Goal: Navigation & Orientation: Find specific page/section

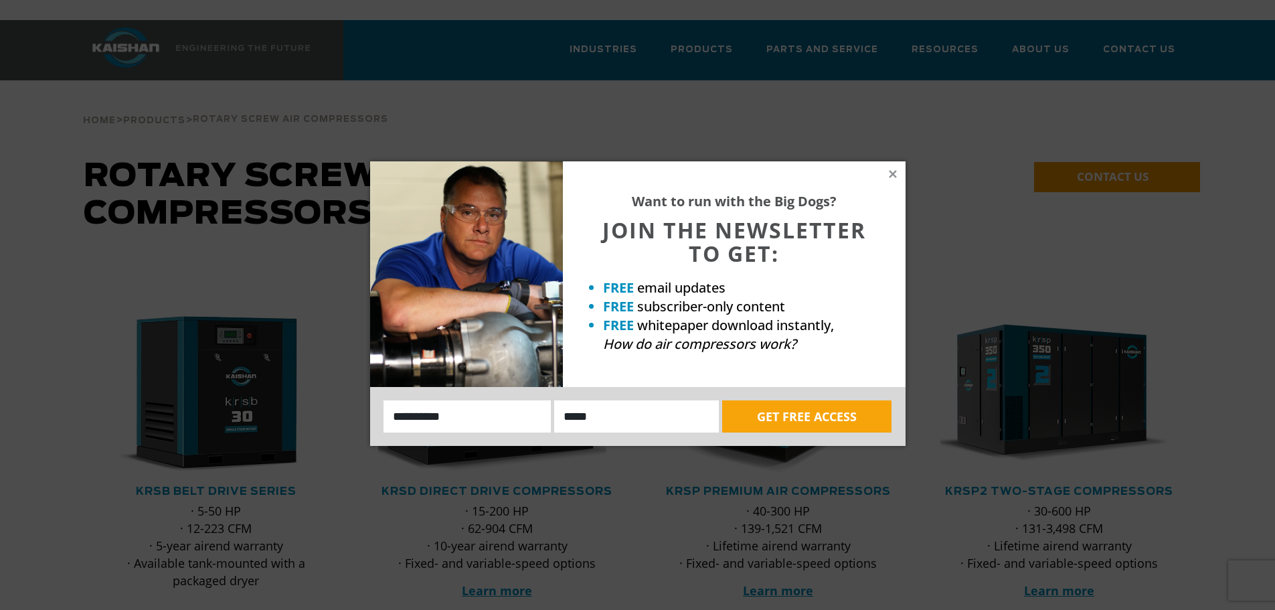
click at [890, 181] on div "Want to run with the Big Dogs? JOIN THE NEWSLETTER TO GET: FREE email updates F…" at bounding box center [734, 274] width 343 height 226
click at [889, 173] on icon at bounding box center [893, 174] width 12 height 12
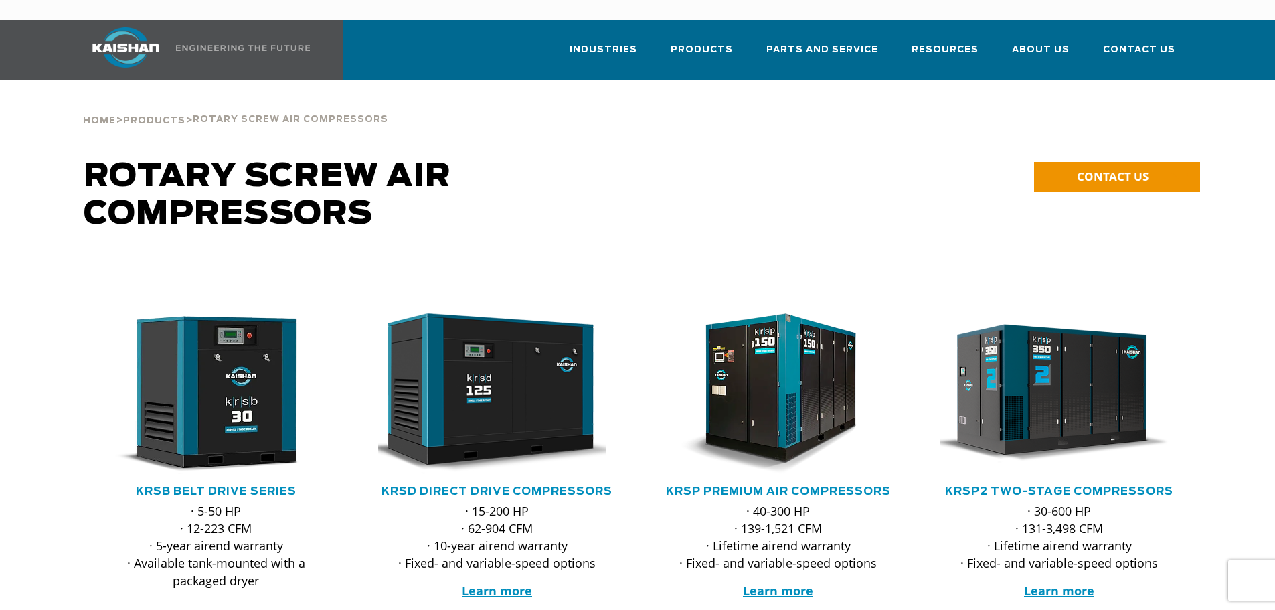
drag, startPoint x: 905, startPoint y: 318, endPoint x: 962, endPoint y: -54, distance: 375.7
click at [169, 116] on span "Products" at bounding box center [154, 120] width 62 height 9
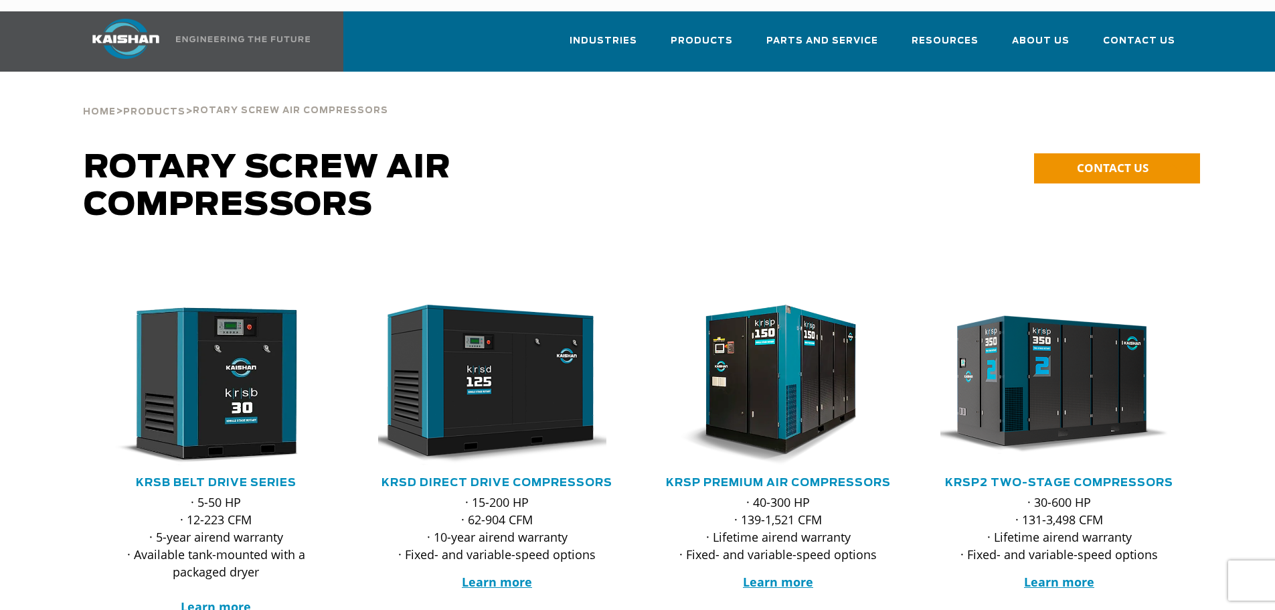
scroll to position [134, 0]
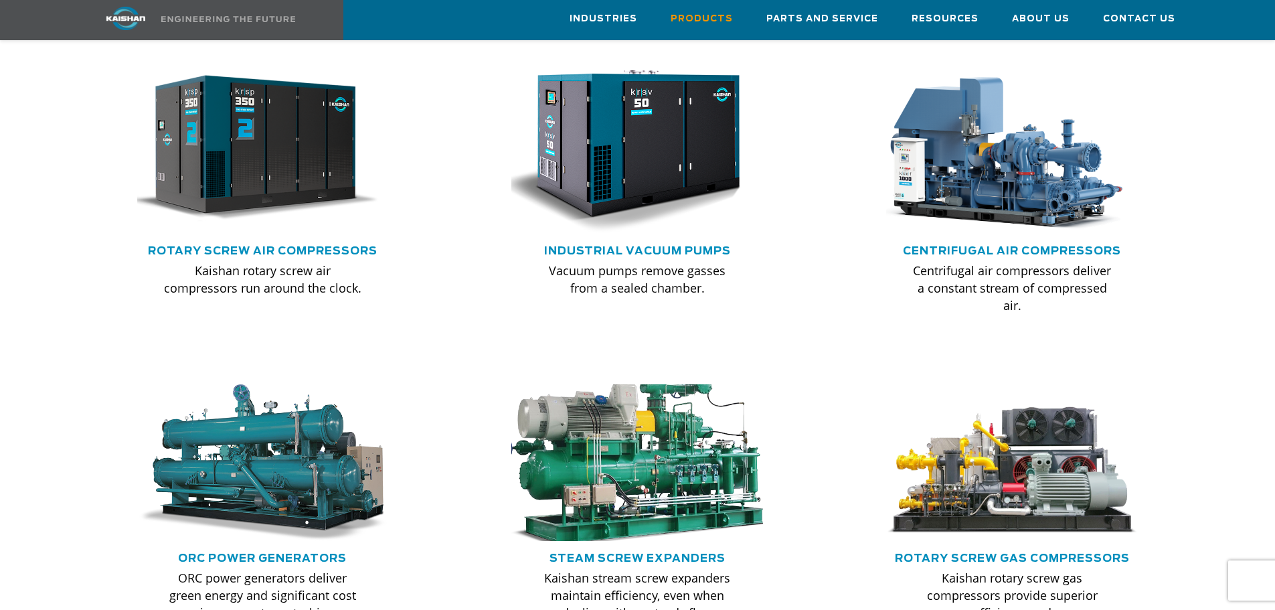
scroll to position [1071, 0]
